Goal: Task Accomplishment & Management: Manage account settings

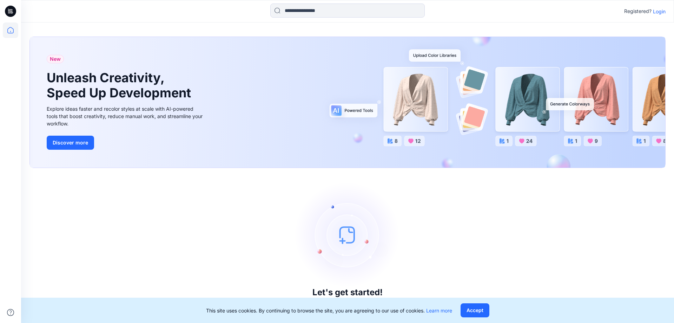
click at [660, 10] on p "Login" at bounding box center [659, 11] width 13 height 7
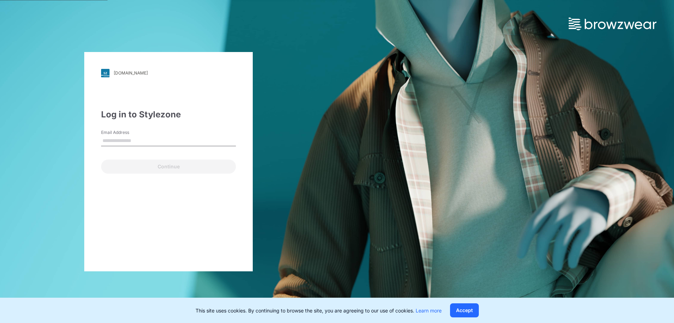
click at [179, 141] on input "Email Address" at bounding box center [168, 140] width 135 height 11
type input "**********"
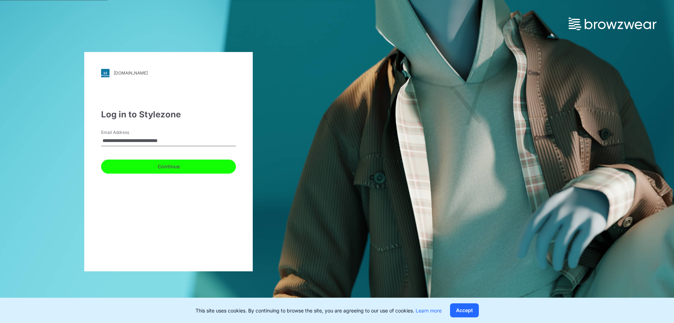
click at [144, 168] on button "Continue" at bounding box center [168, 166] width 135 height 14
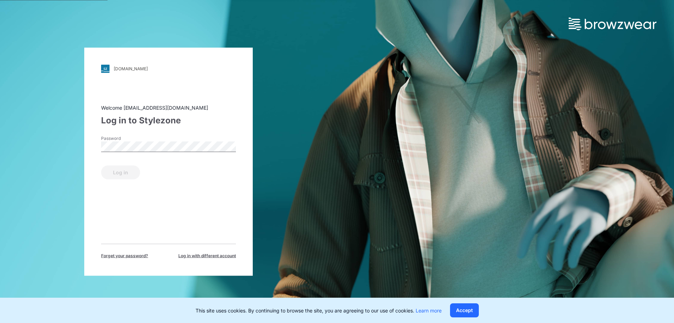
click at [129, 153] on div "Password" at bounding box center [168, 145] width 135 height 21
click at [125, 167] on button "Log in" at bounding box center [120, 172] width 39 height 14
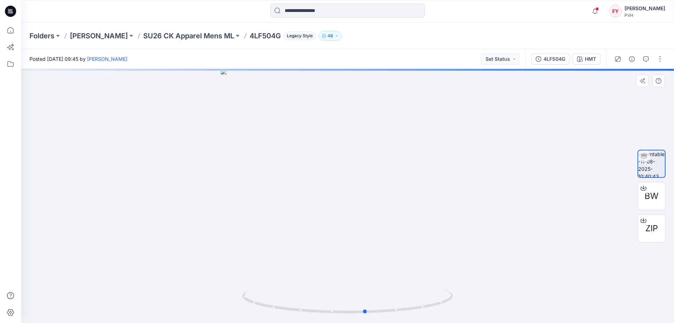
drag, startPoint x: 419, startPoint y: 291, endPoint x: 450, endPoint y: 269, distance: 38.5
click at [450, 269] on div at bounding box center [347, 196] width 653 height 254
drag, startPoint x: 378, startPoint y: 115, endPoint x: 380, endPoint y: 175, distance: 60.1
click at [380, 175] on img at bounding box center [347, 138] width 605 height 370
